Goal: Information Seeking & Learning: Check status

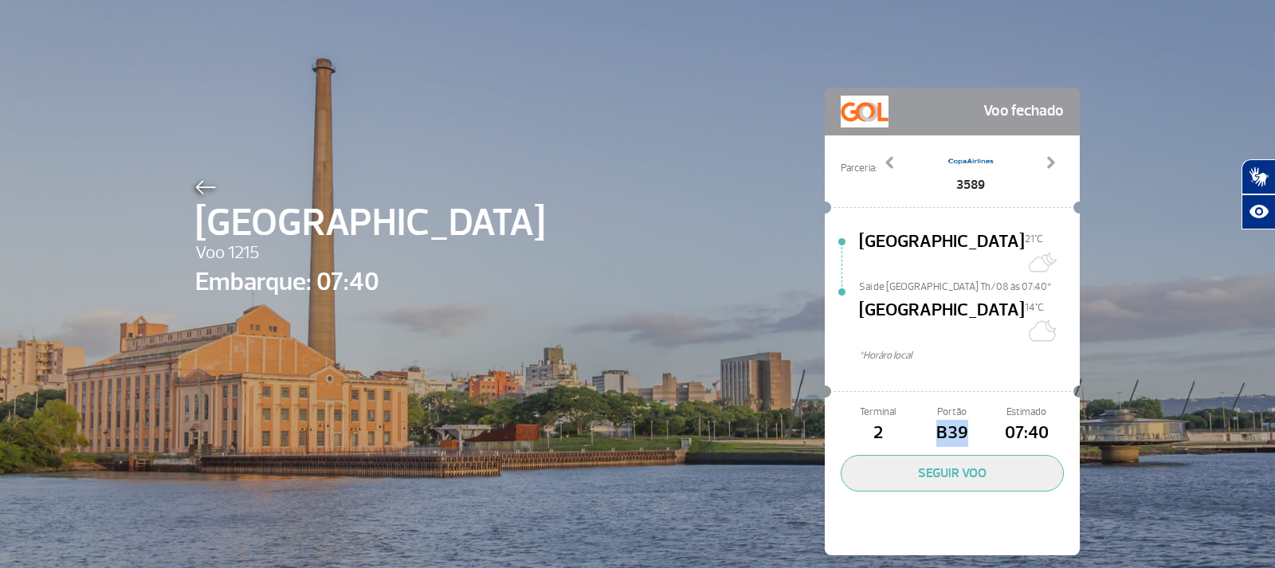
drag, startPoint x: 762, startPoint y: 131, endPoint x: 753, endPoint y: 131, distance: 8.8
click at [762, 131] on div "Porto Alegre Voo 1215 Embarque: 07:40 Voo fechado Parceria: 3589 3691 3693 4022…" at bounding box center [637, 297] width 908 height 595
click at [195, 183] on img at bounding box center [205, 187] width 21 height 14
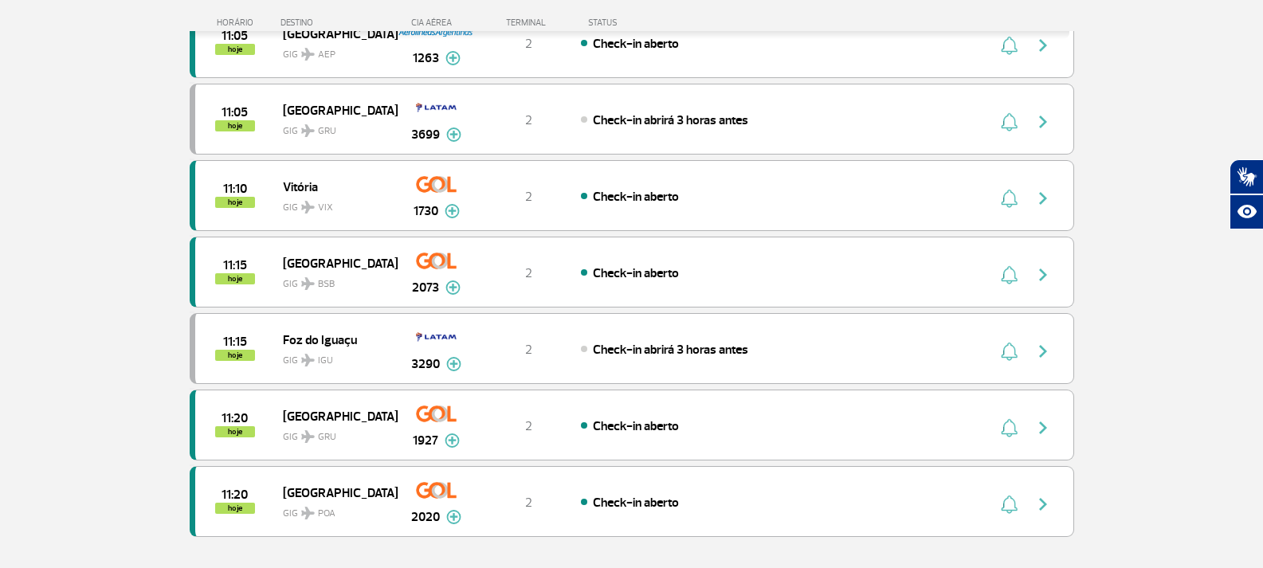
scroll to position [1354, 0]
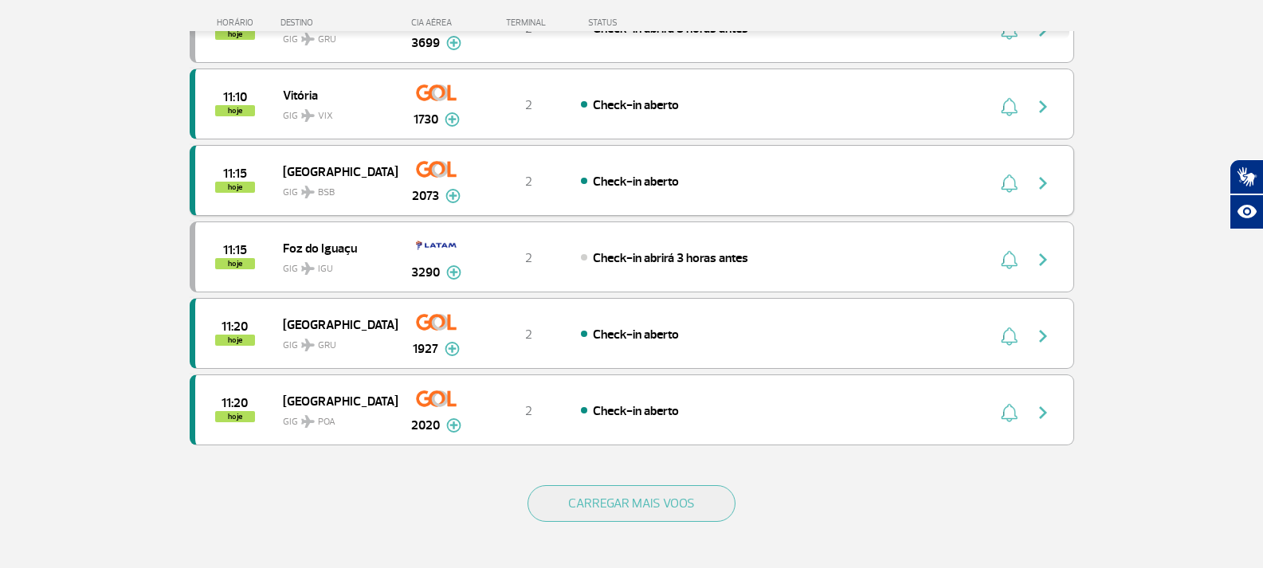
click at [1049, 179] on img "button" at bounding box center [1042, 183] width 19 height 19
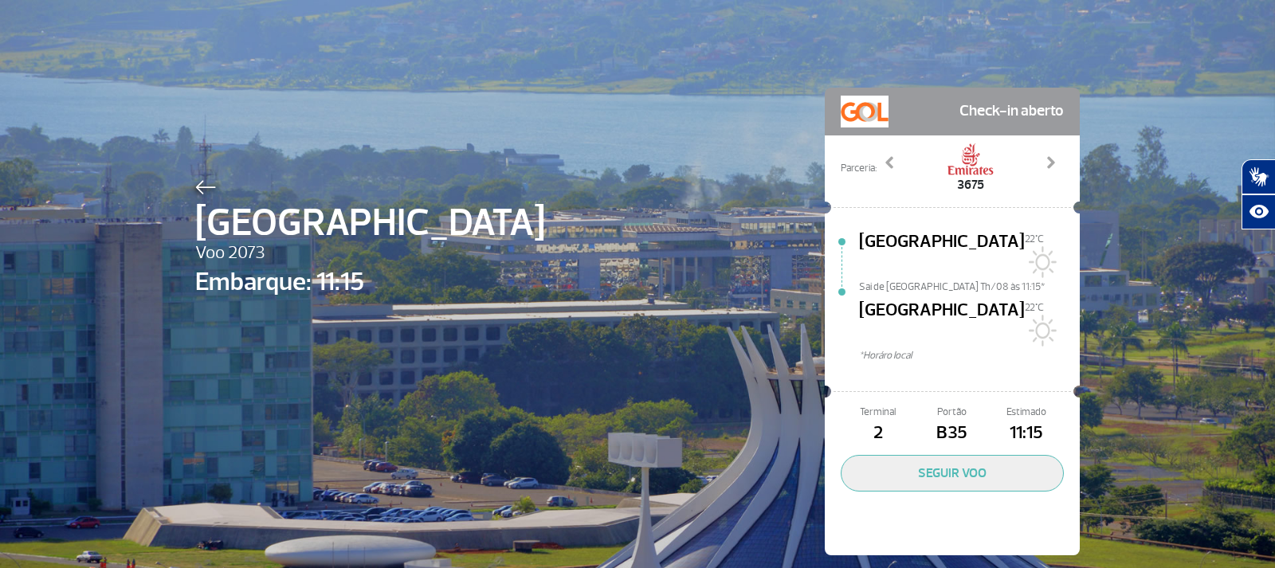
click at [687, 51] on div "Brasília Voo 2073 Embarque: 11:15 Check-in aberto Parceria: 3508 3567 3675 4051…" at bounding box center [637, 297] width 908 height 595
click at [211, 179] on div at bounding box center [370, 184] width 350 height 19
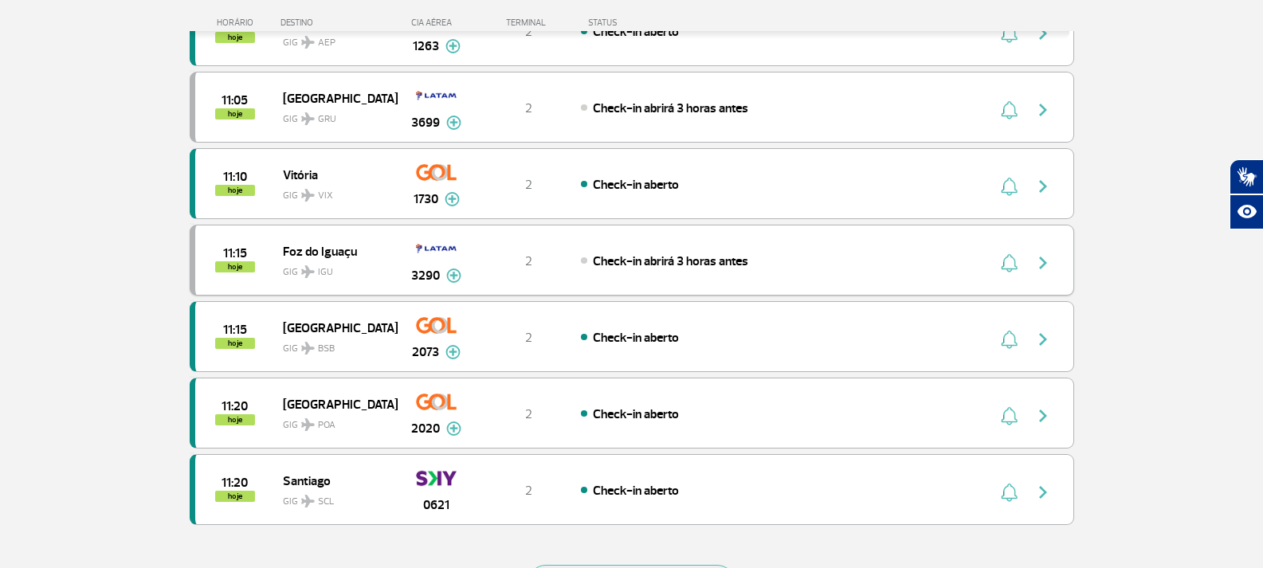
scroll to position [1434, 0]
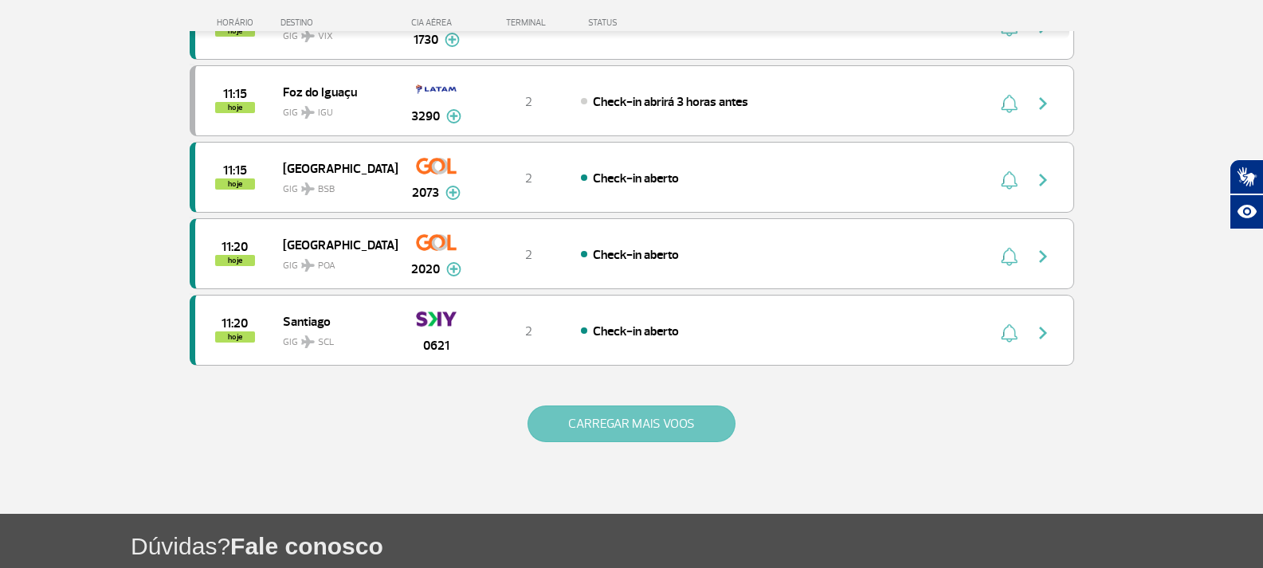
click at [622, 433] on button "CARREGAR MAIS VOOS" at bounding box center [631, 423] width 208 height 37
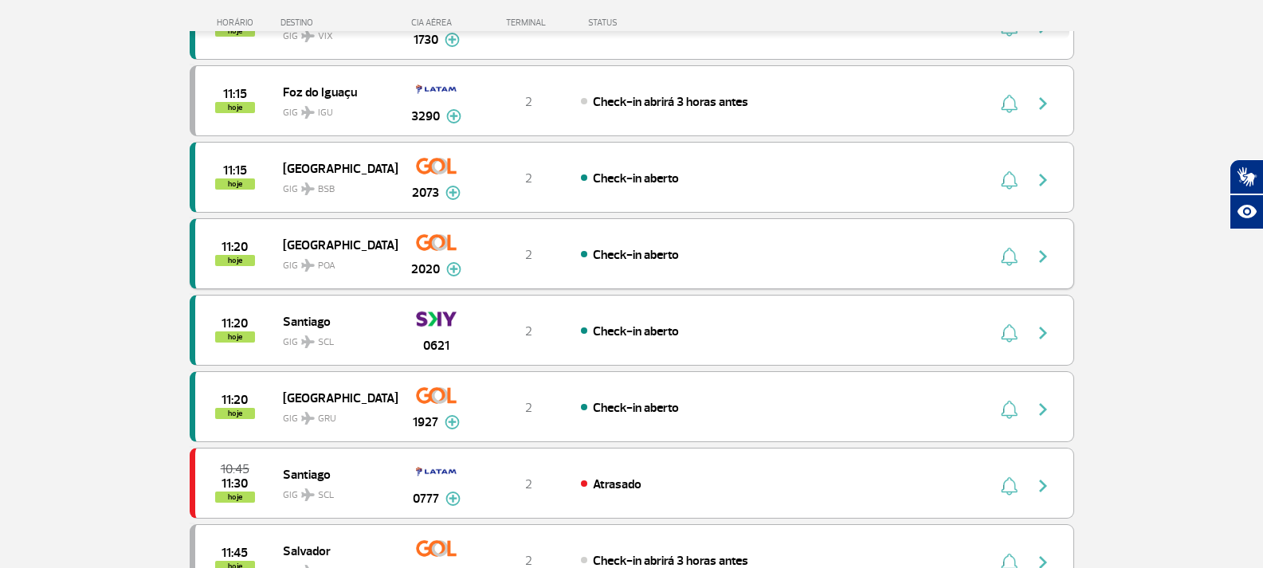
click at [1052, 253] on img "button" at bounding box center [1042, 256] width 19 height 19
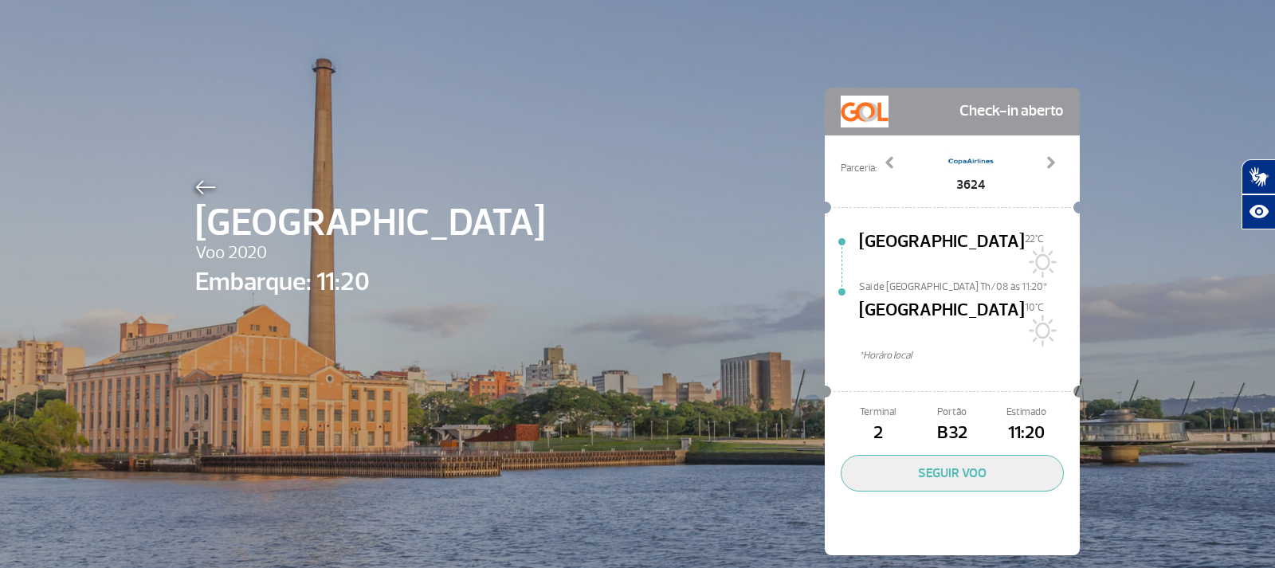
click at [188, 181] on div "Porto Alegre Voo 2020 Embarque: 11:20 Check-in aberto Parceria: 3624 4174 4607 …" at bounding box center [637, 297] width 908 height 595
click at [201, 185] on img at bounding box center [205, 187] width 21 height 14
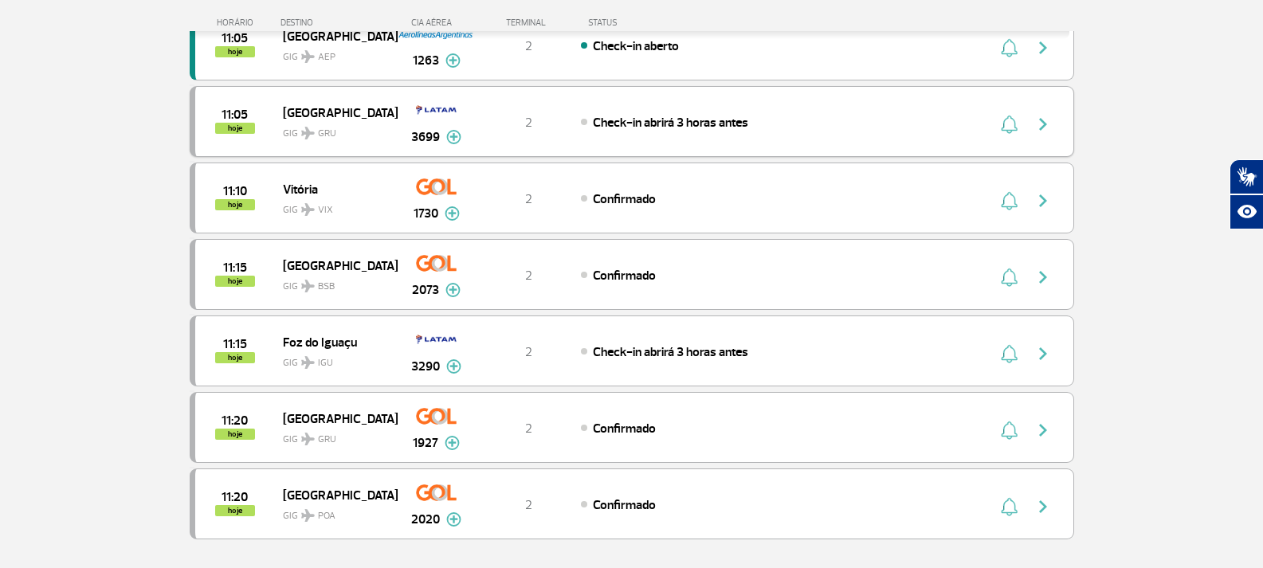
scroll to position [1434, 0]
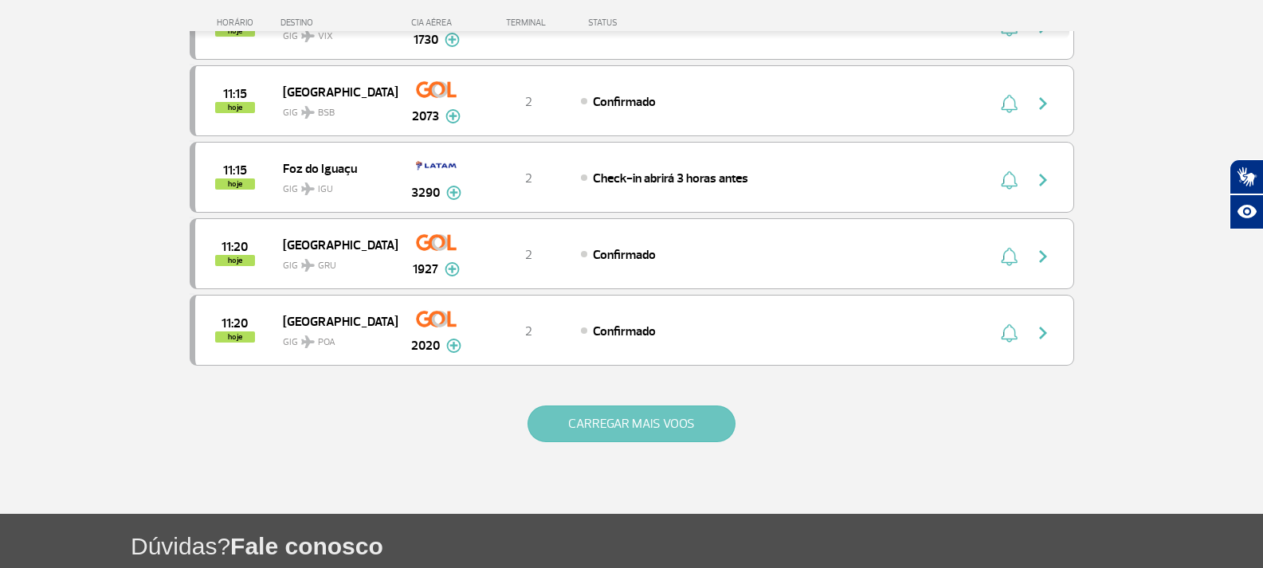
click at [669, 427] on button "CARREGAR MAIS VOOS" at bounding box center [631, 423] width 208 height 37
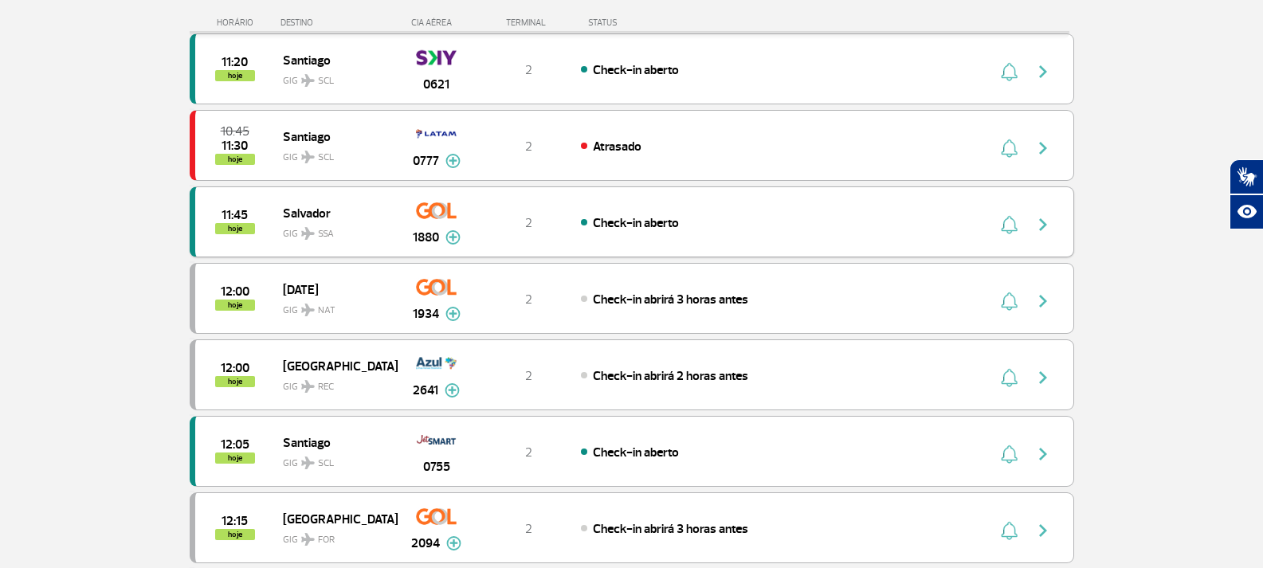
scroll to position [1753, 0]
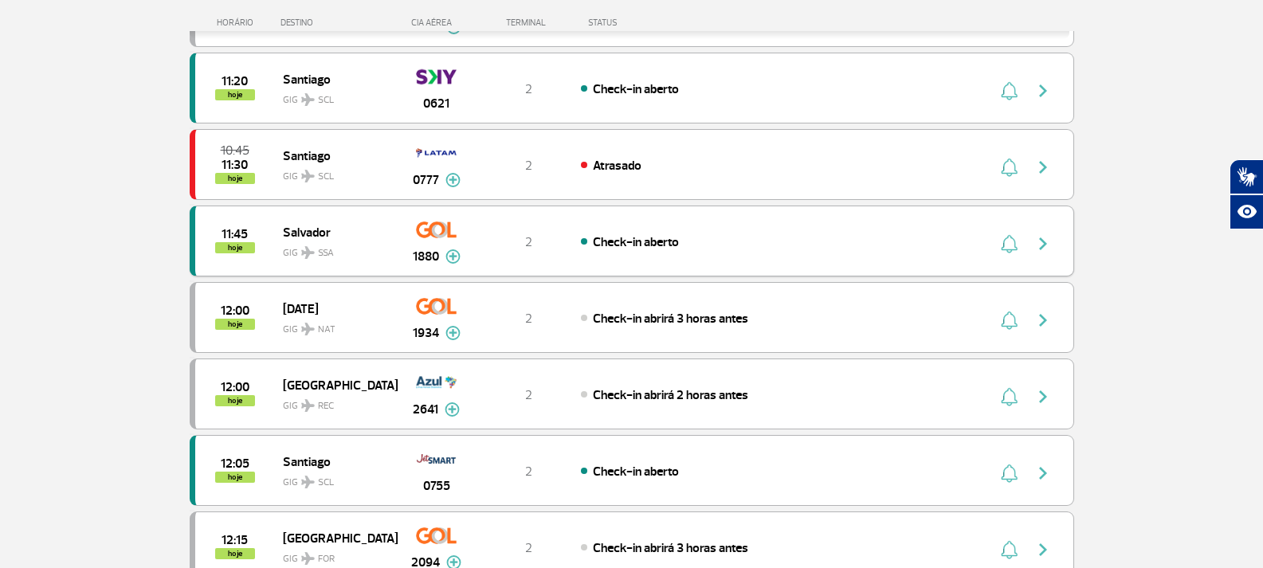
click at [1050, 255] on div "11:45 hoje [GEOGRAPHIC_DATA] SSA 1880 2 Check-in aberto Parcerias: Air France 2…" at bounding box center [632, 241] width 884 height 71
click at [1040, 240] on img "button" at bounding box center [1042, 243] width 19 height 19
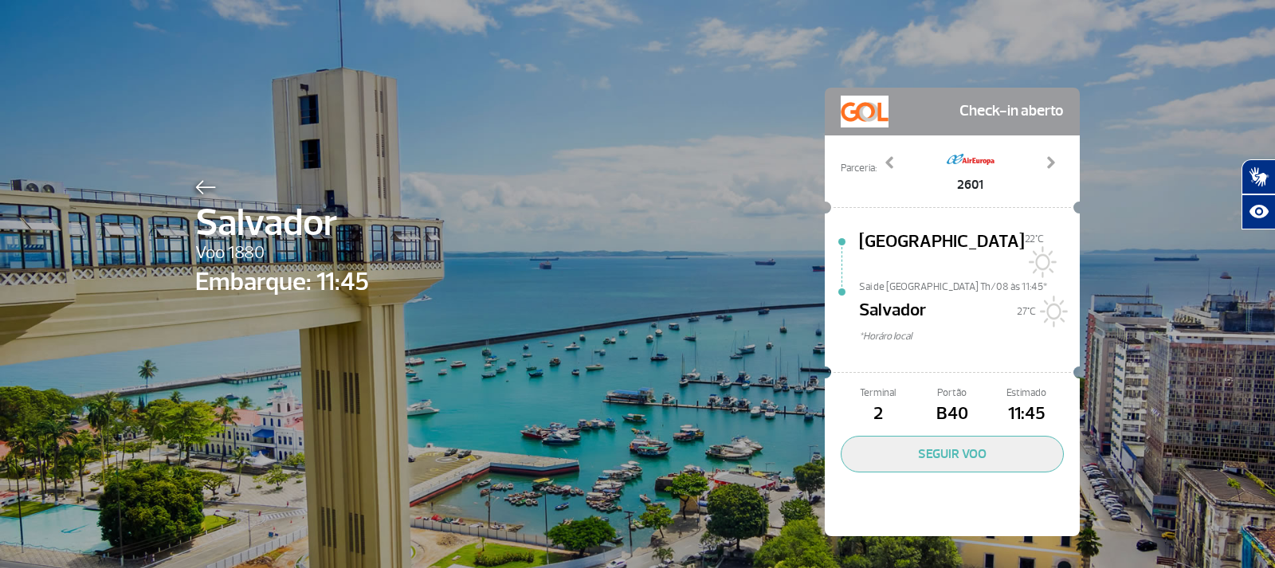
click at [184, 190] on div "[PERSON_NAME] 1880 Embarque: 11:45 Check-in aberto Parceria: 2063 2601 2627 304…" at bounding box center [637, 288] width 908 height 576
click at [204, 186] on img at bounding box center [205, 187] width 21 height 14
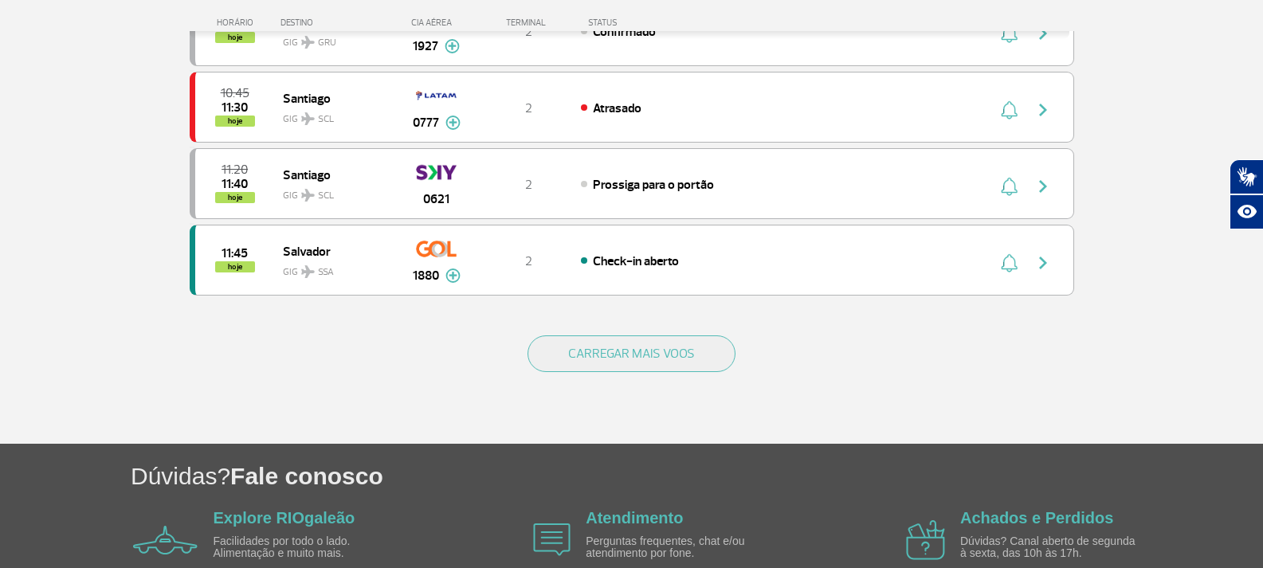
scroll to position [1590, 0]
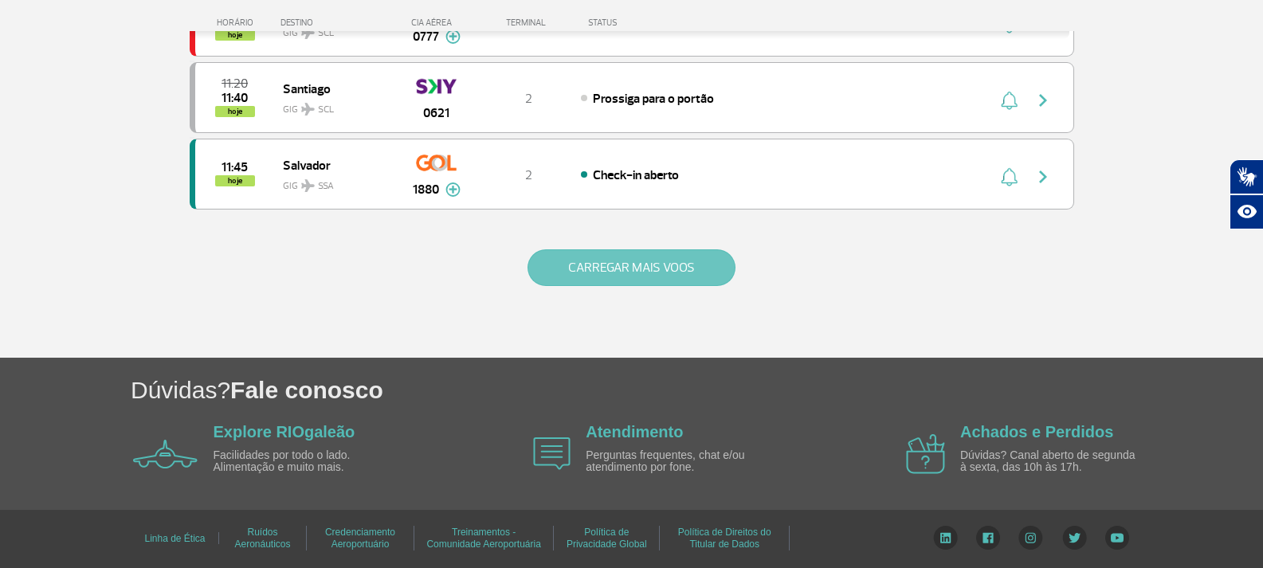
click at [691, 268] on button "CARREGAR MAIS VOOS" at bounding box center [631, 267] width 208 height 37
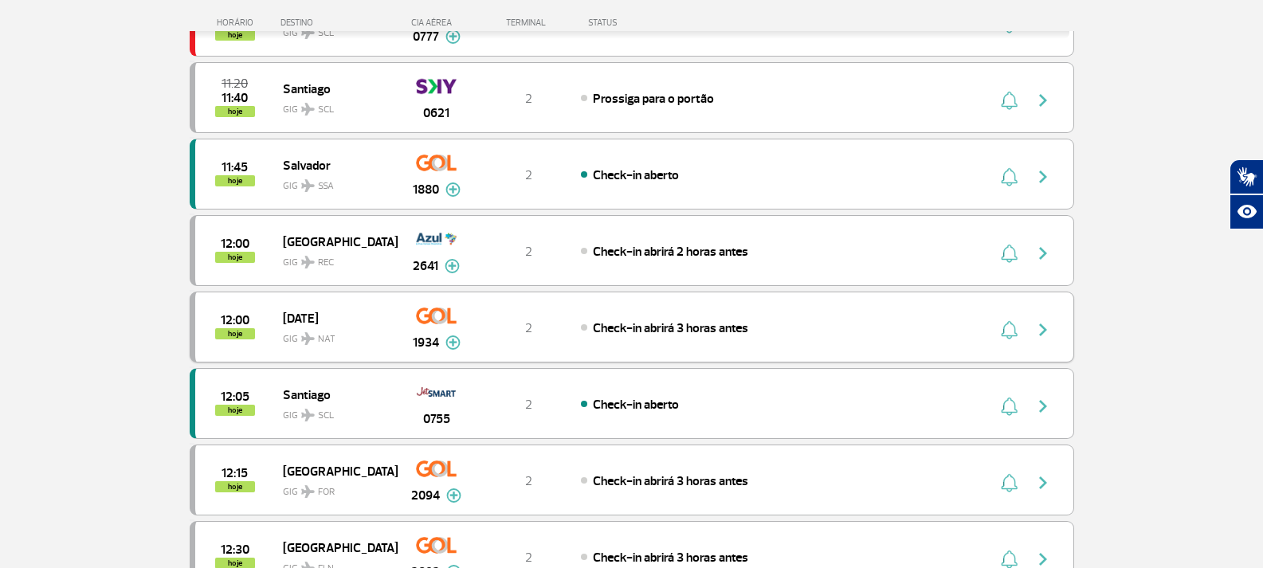
click at [1047, 337] on img "button" at bounding box center [1042, 329] width 19 height 19
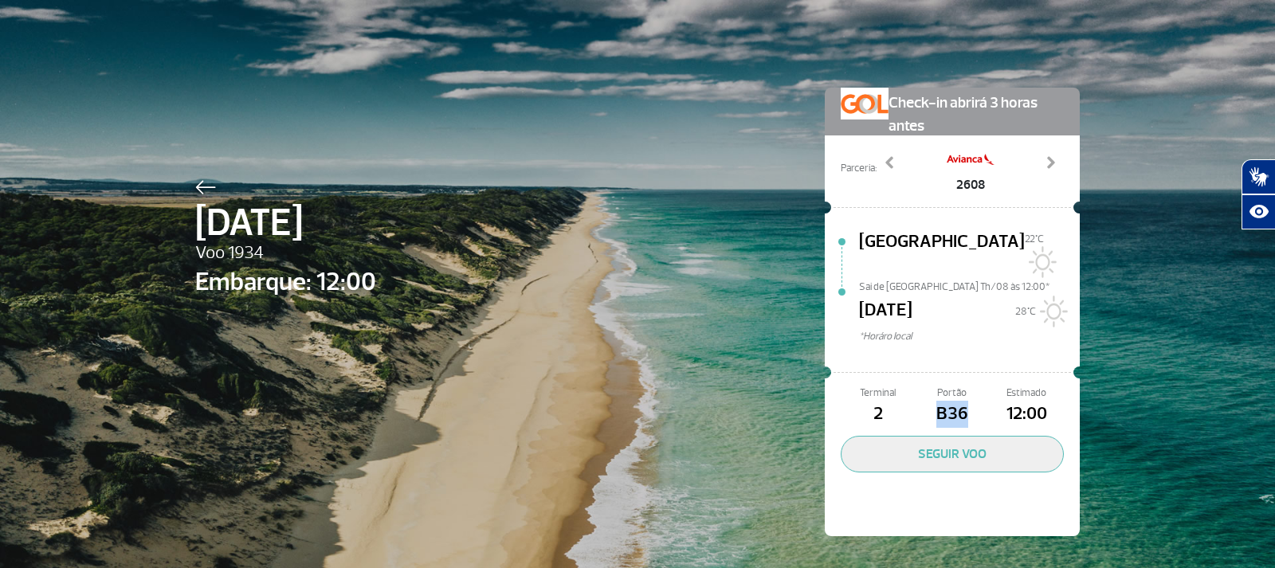
drag, startPoint x: 975, startPoint y: 391, endPoint x: 929, endPoint y: 391, distance: 46.2
click at [929, 401] on span "B36" at bounding box center [952, 414] width 74 height 27
click at [206, 184] on img at bounding box center [205, 187] width 21 height 14
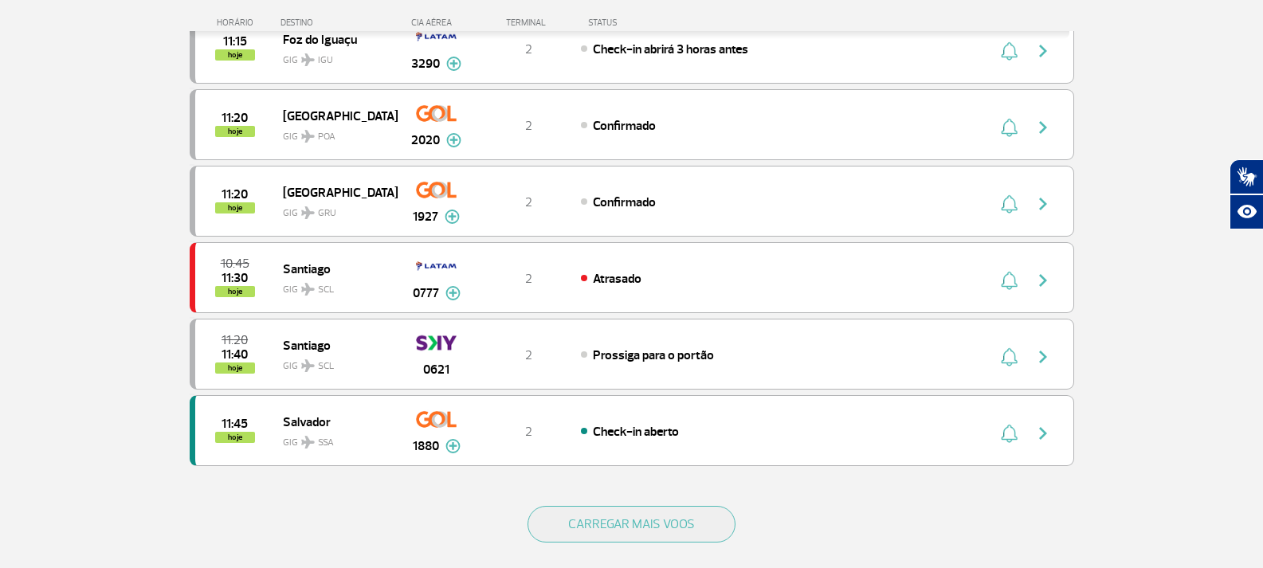
scroll to position [1434, 0]
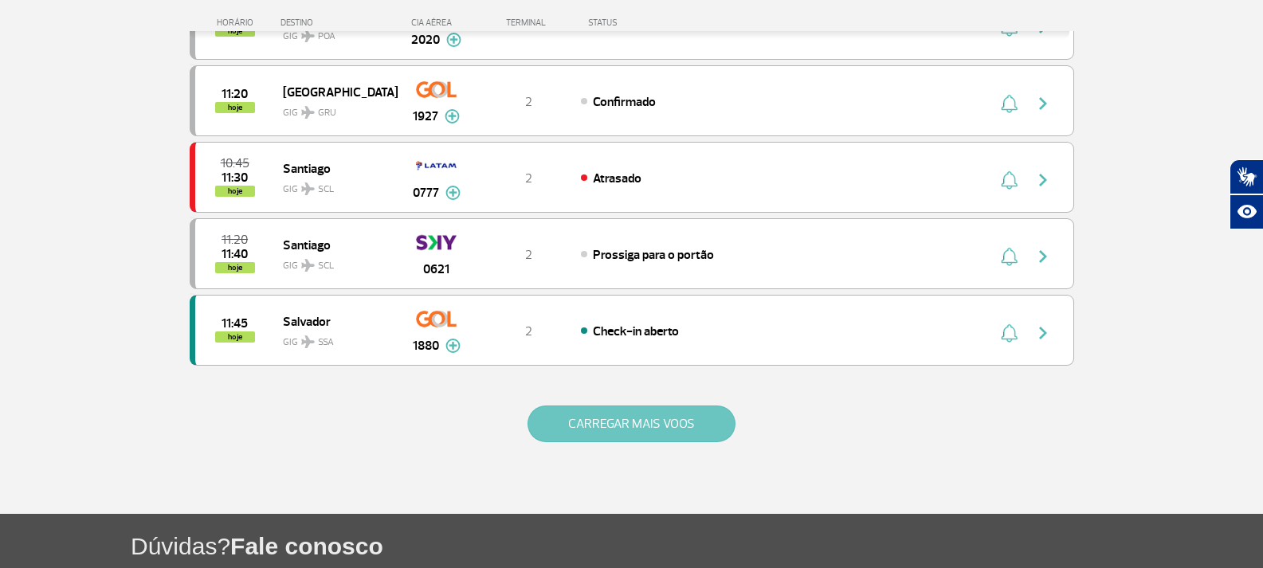
click at [617, 435] on button "CARREGAR MAIS VOOS" at bounding box center [631, 423] width 208 height 37
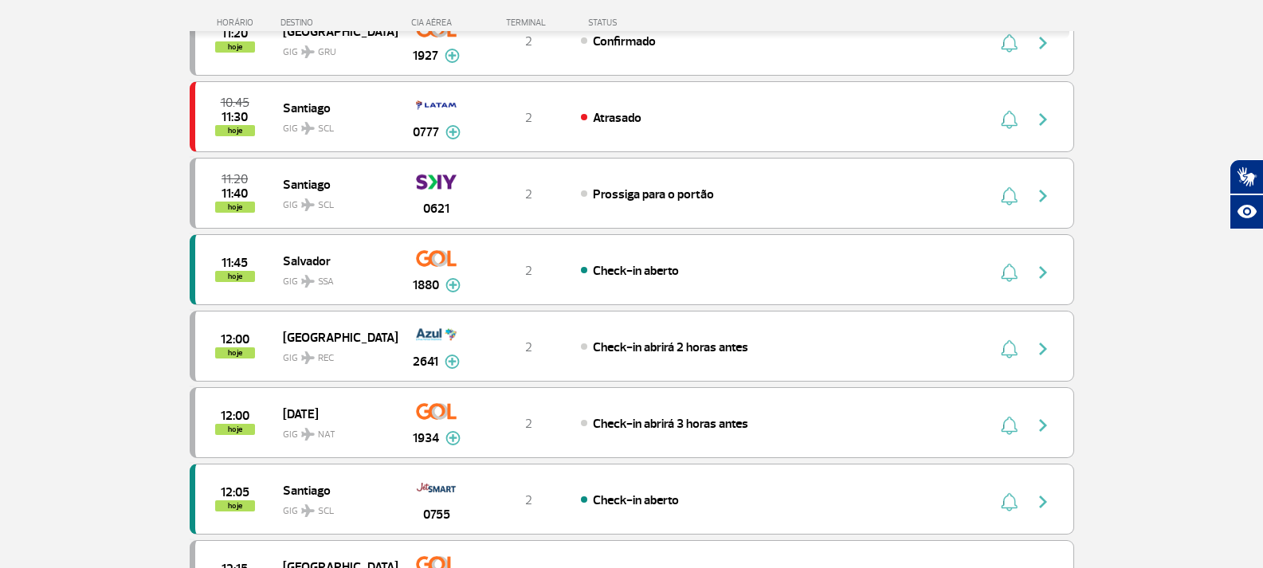
scroll to position [1593, 0]
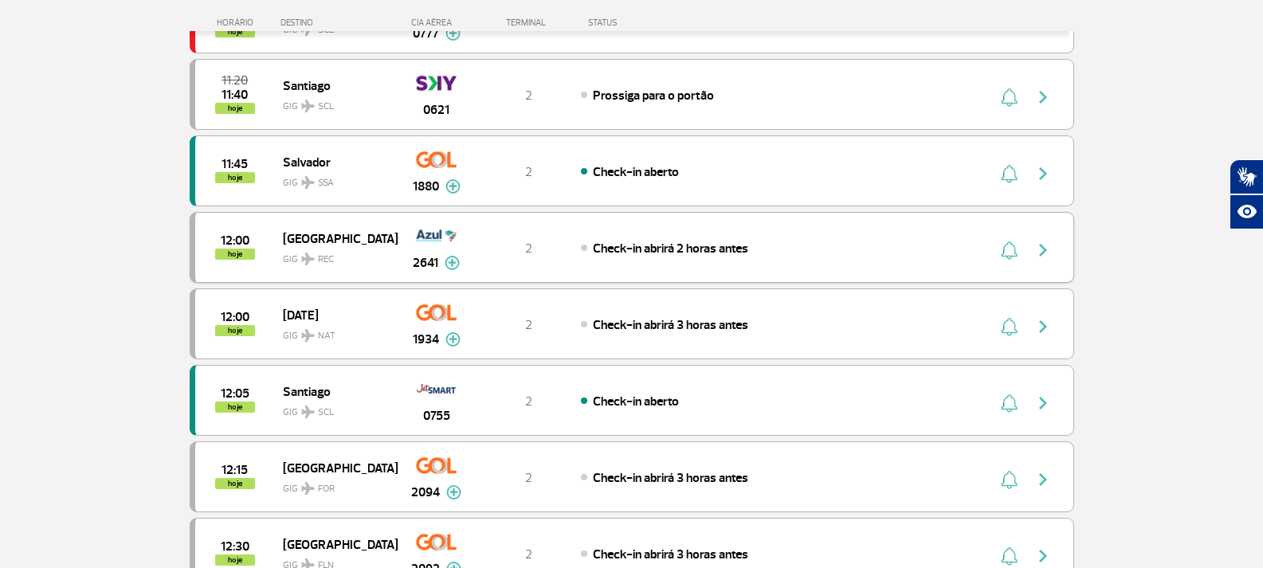
click at [1050, 247] on img "button" at bounding box center [1042, 250] width 19 height 19
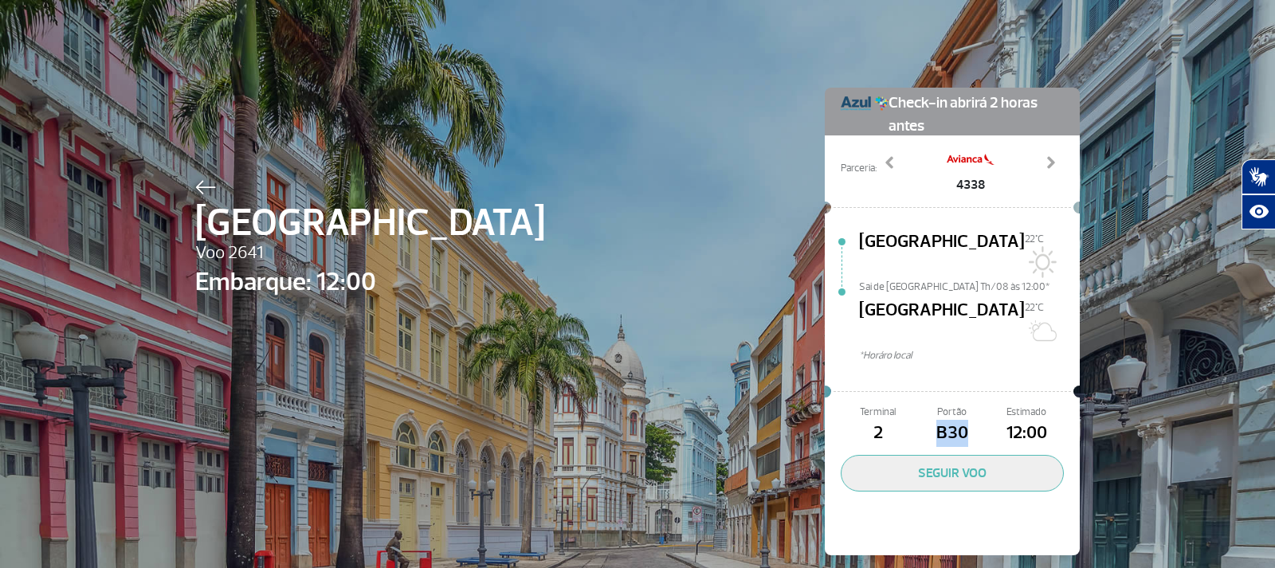
drag, startPoint x: 967, startPoint y: 393, endPoint x: 920, endPoint y: 392, distance: 47.0
click at [920, 420] on span "B30" at bounding box center [952, 433] width 74 height 27
click at [195, 183] on img at bounding box center [205, 187] width 21 height 14
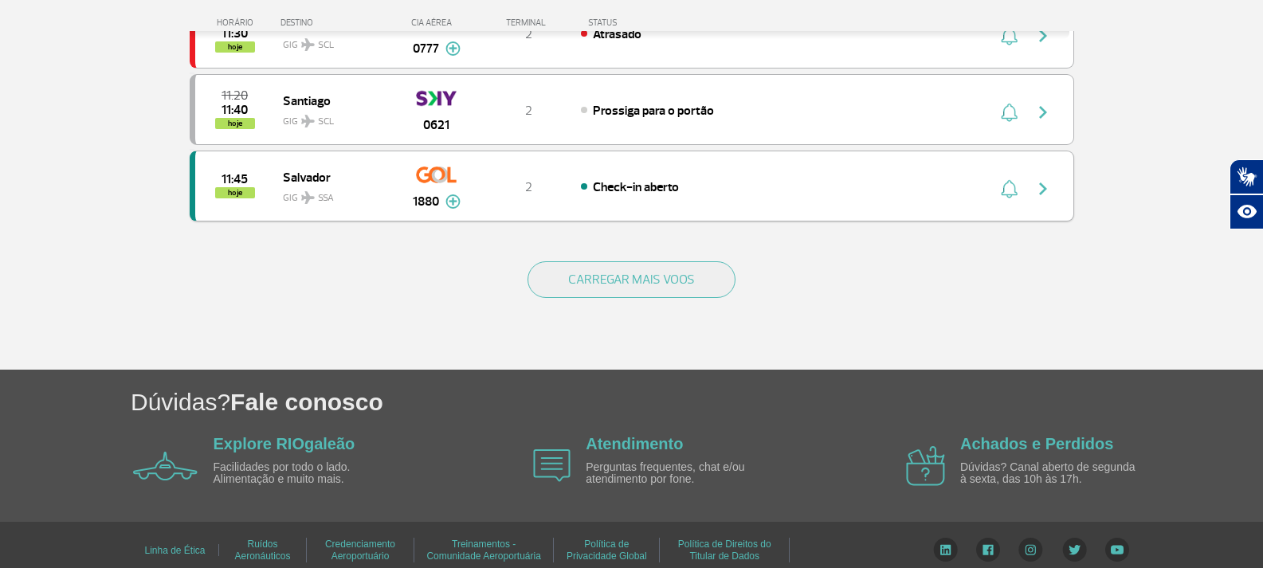
scroll to position [1590, 0]
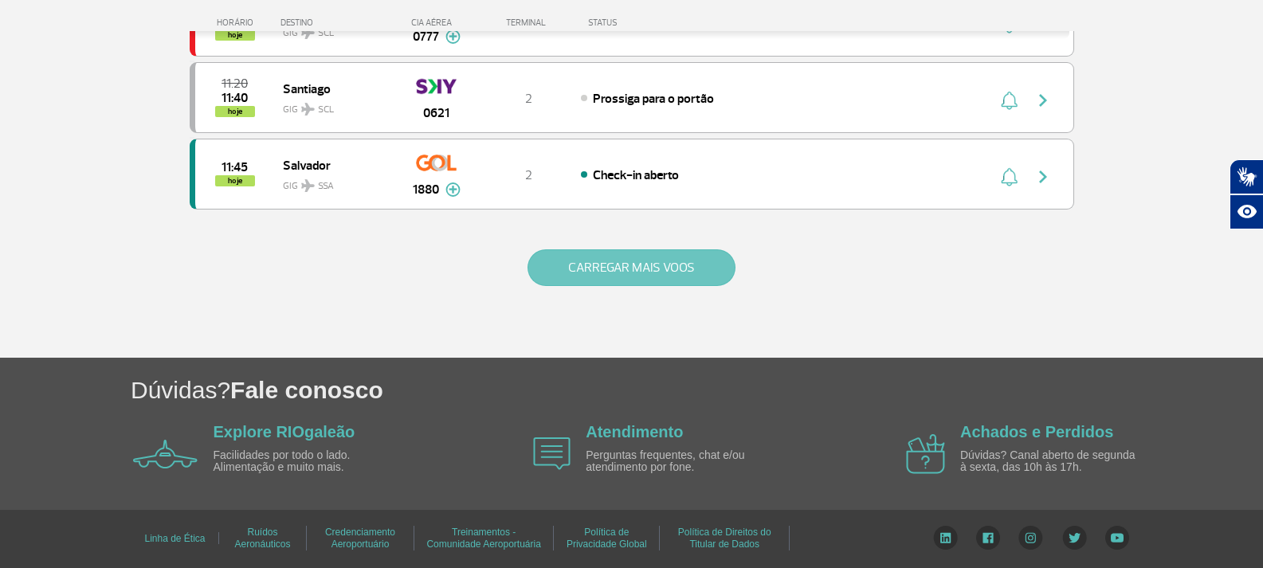
click at [582, 267] on button "CARREGAR MAIS VOOS" at bounding box center [631, 267] width 208 height 37
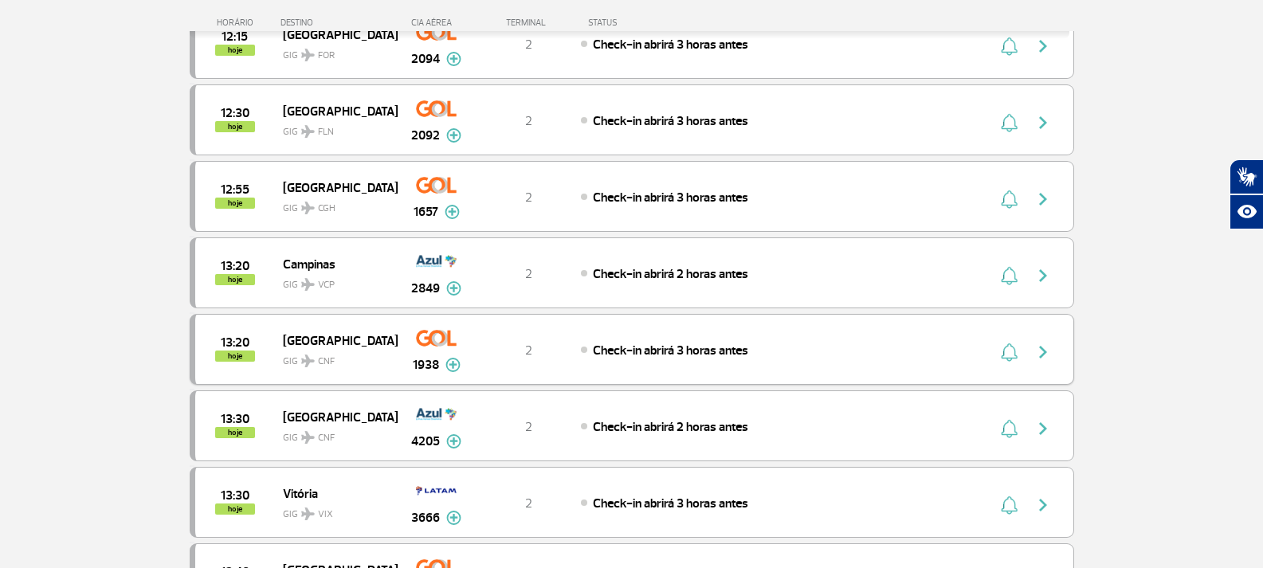
scroll to position [1988, 0]
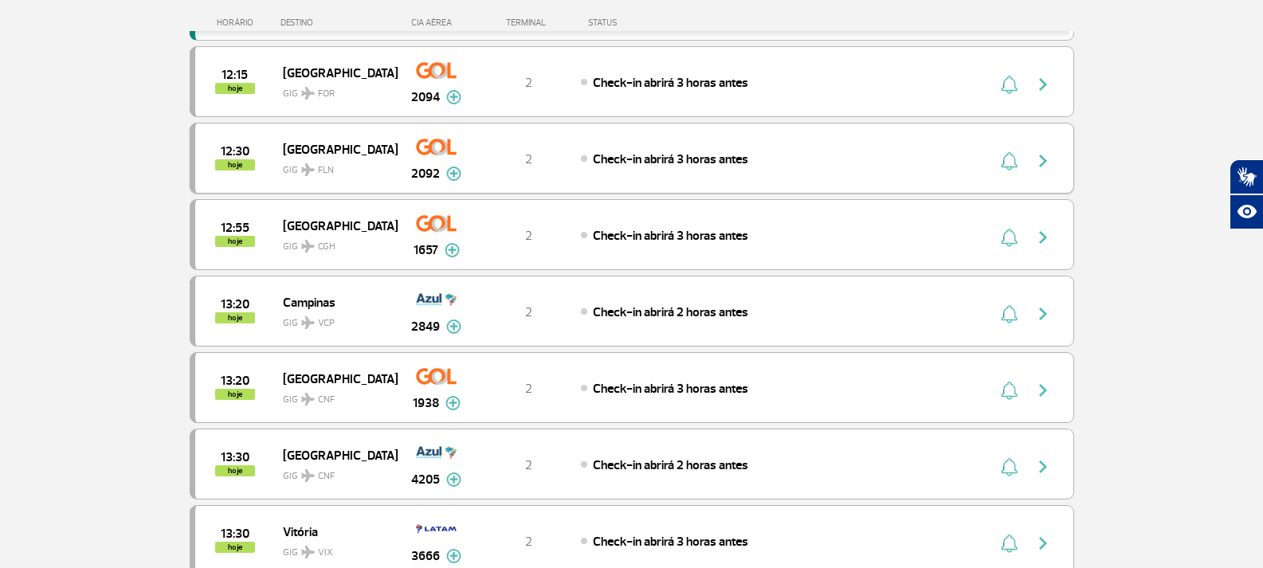
click at [1048, 155] on img "button" at bounding box center [1042, 160] width 19 height 19
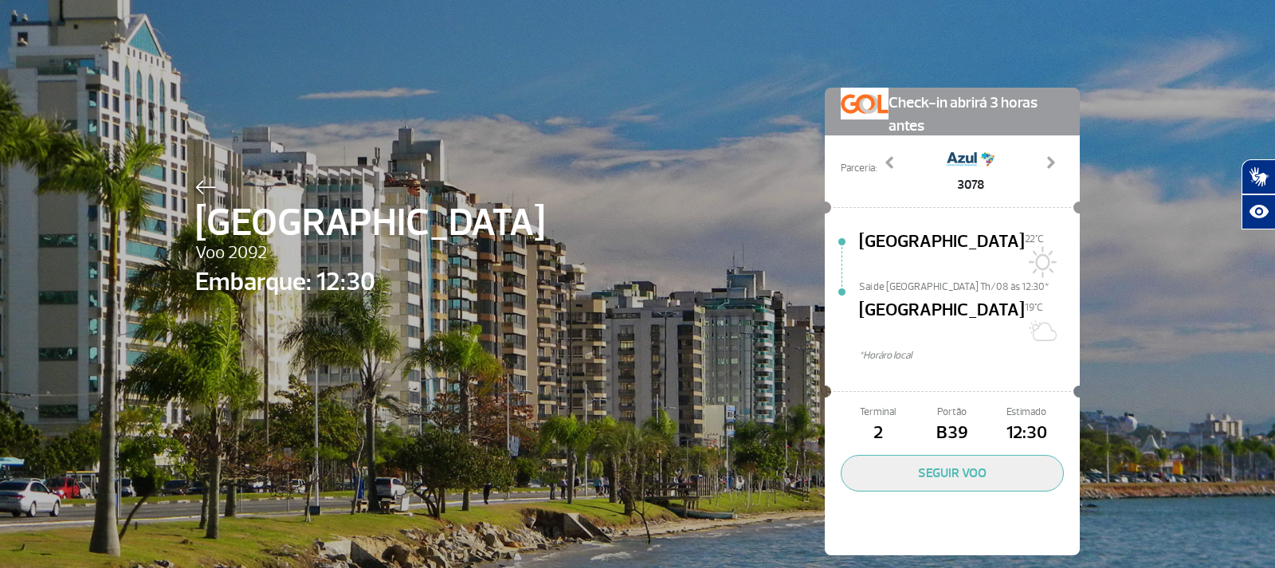
click at [188, 170] on div "[GEOGRAPHIC_DATA] Voo 2092 Embarque: 12:30 Check-in abrirá 3 horas antes Parcer…" at bounding box center [637, 297] width 908 height 595
click at [195, 185] on img at bounding box center [205, 187] width 21 height 14
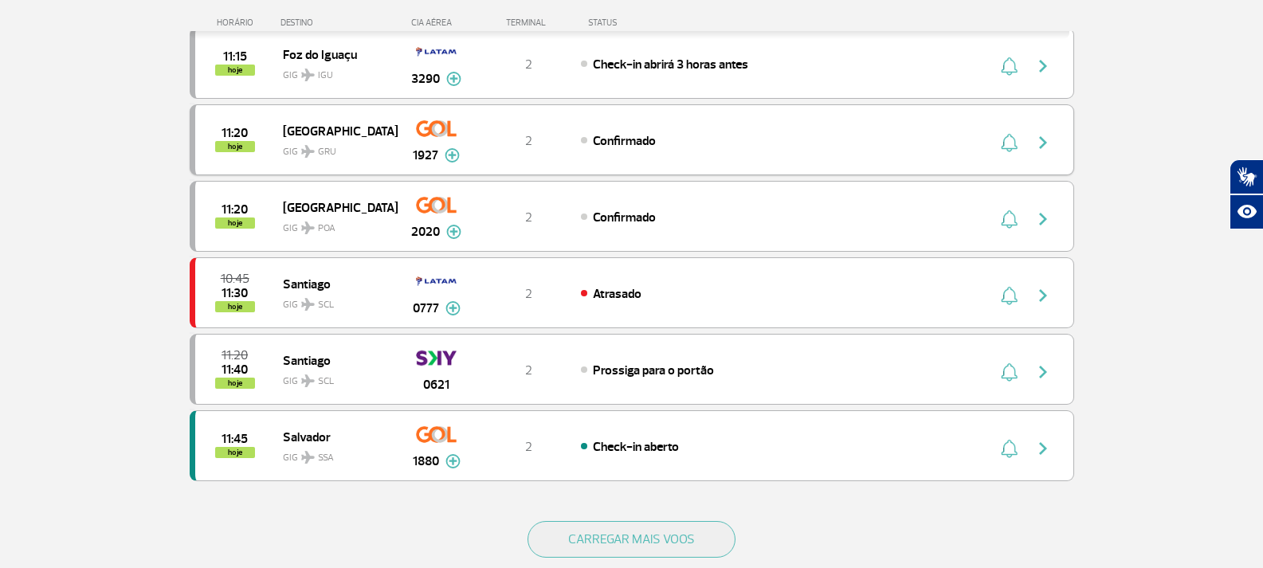
scroll to position [1354, 0]
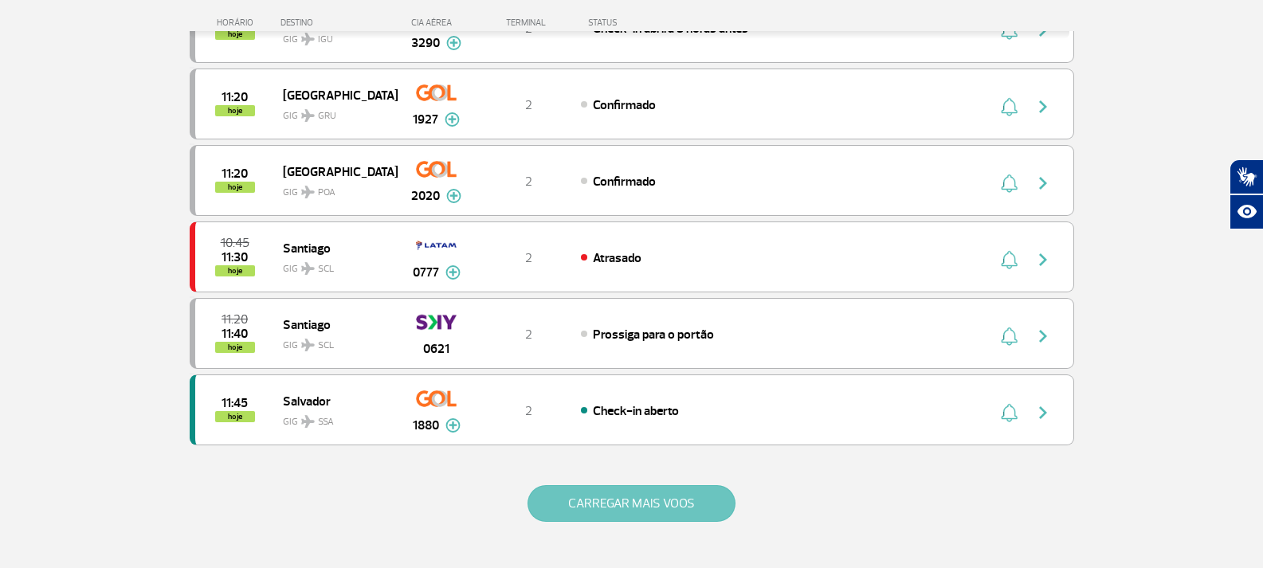
click at [617, 496] on button "CARREGAR MAIS VOOS" at bounding box center [631, 503] width 208 height 37
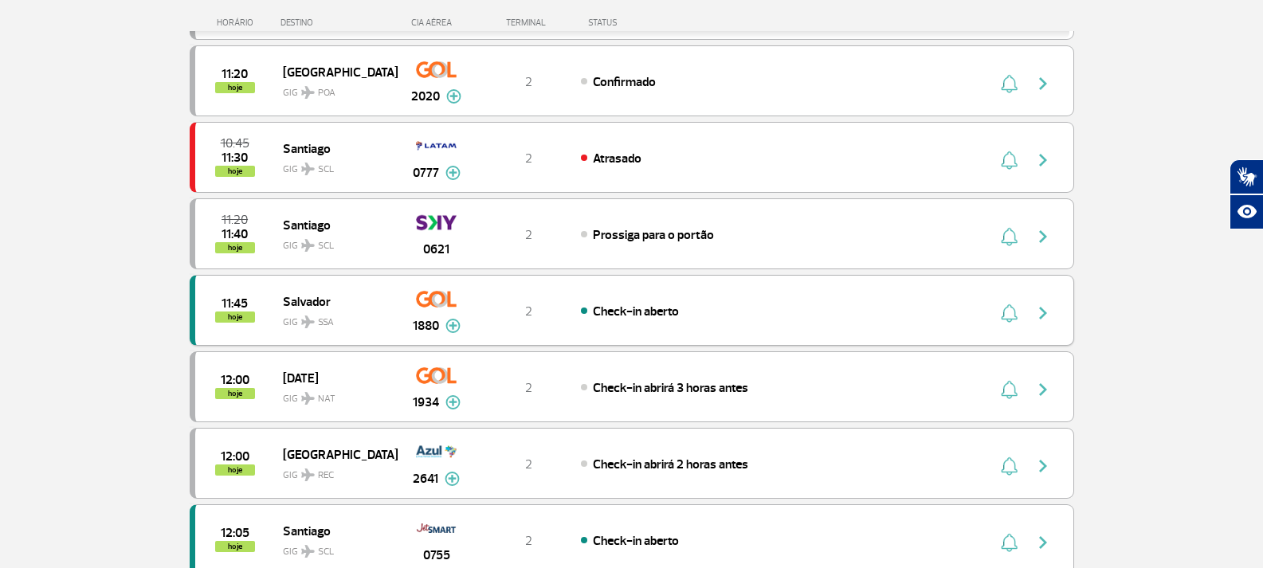
scroll to position [1593, 0]
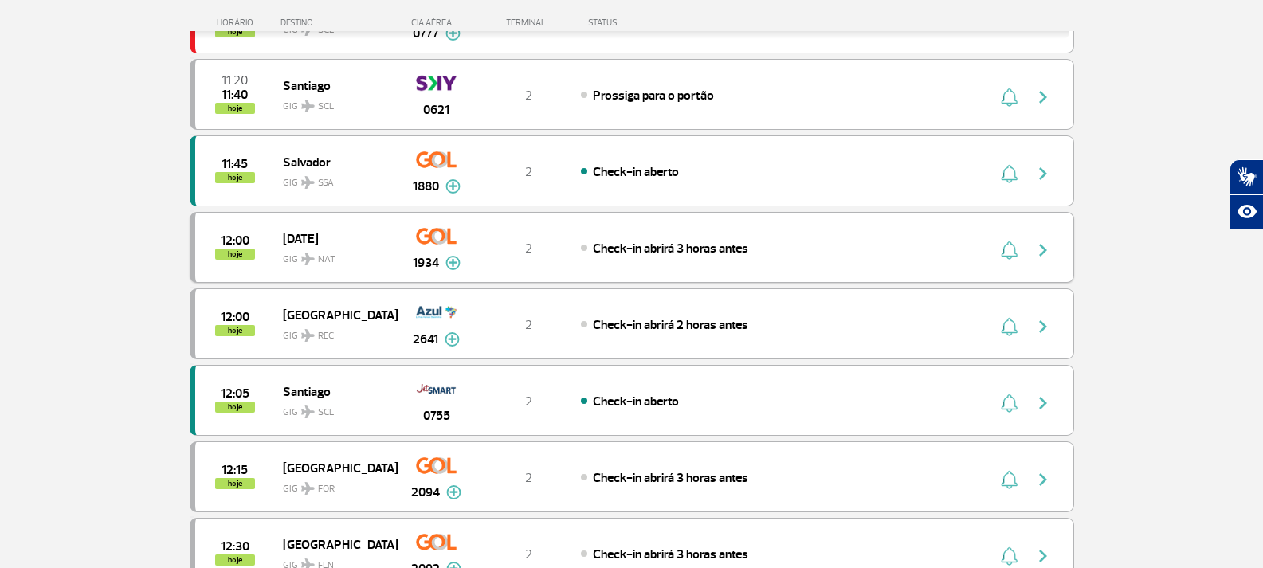
click at [1051, 236] on button "button" at bounding box center [1046, 247] width 37 height 25
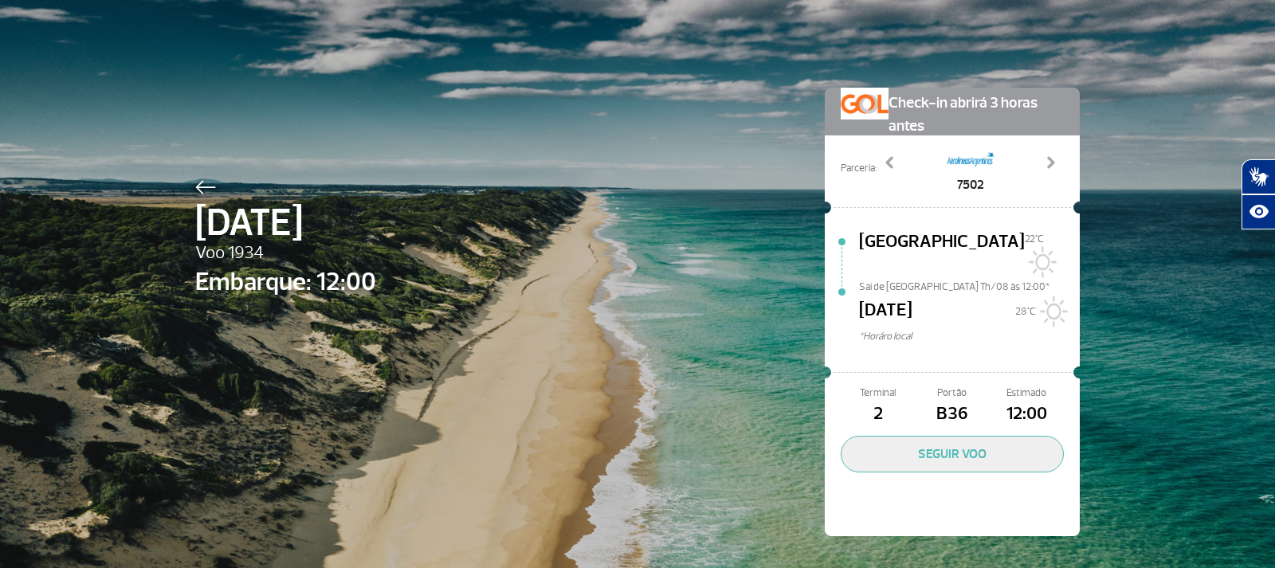
click at [198, 186] on img at bounding box center [205, 187] width 21 height 14
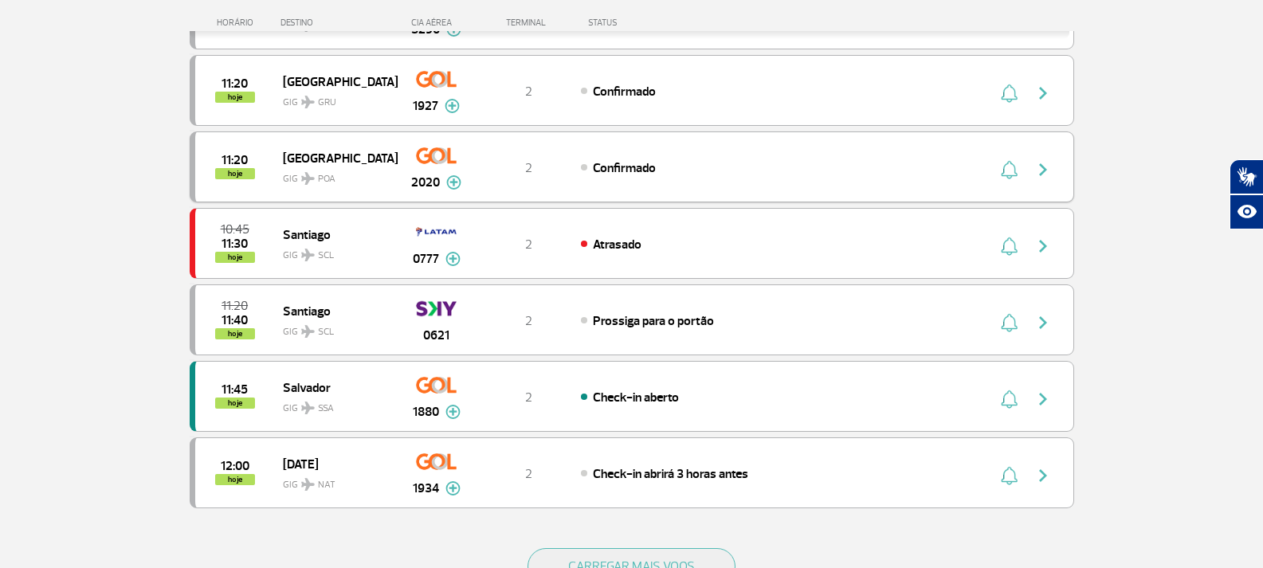
scroll to position [1590, 0]
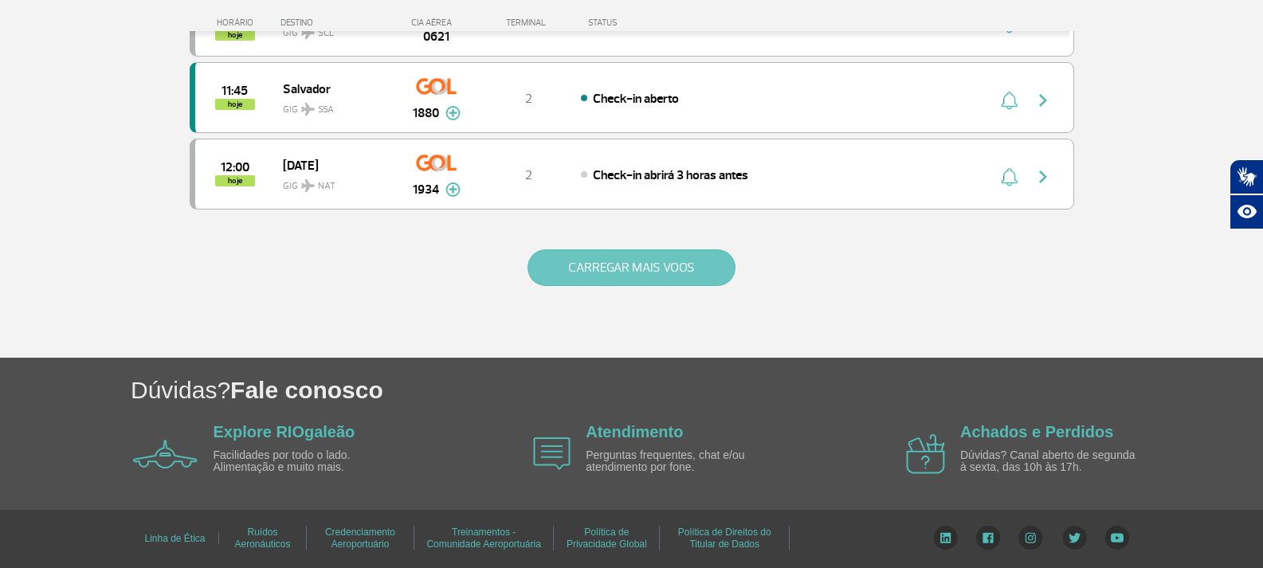
click at [578, 251] on button "CARREGAR MAIS VOOS" at bounding box center [631, 267] width 208 height 37
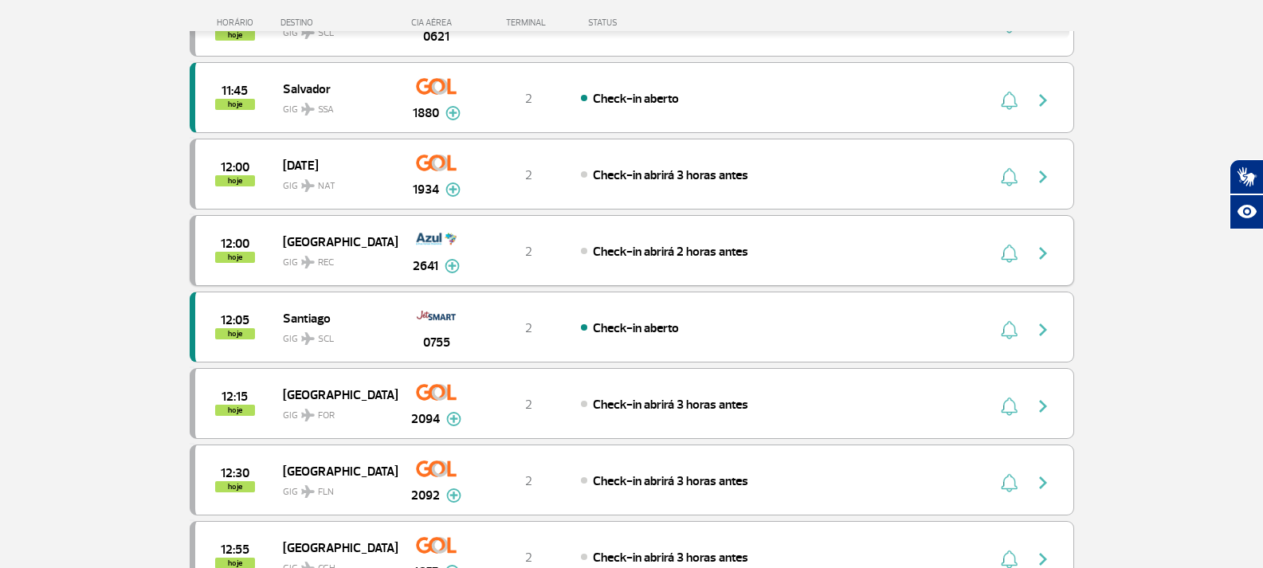
click at [1046, 260] on img "button" at bounding box center [1042, 253] width 19 height 19
